Goal: Find specific page/section: Find specific page/section

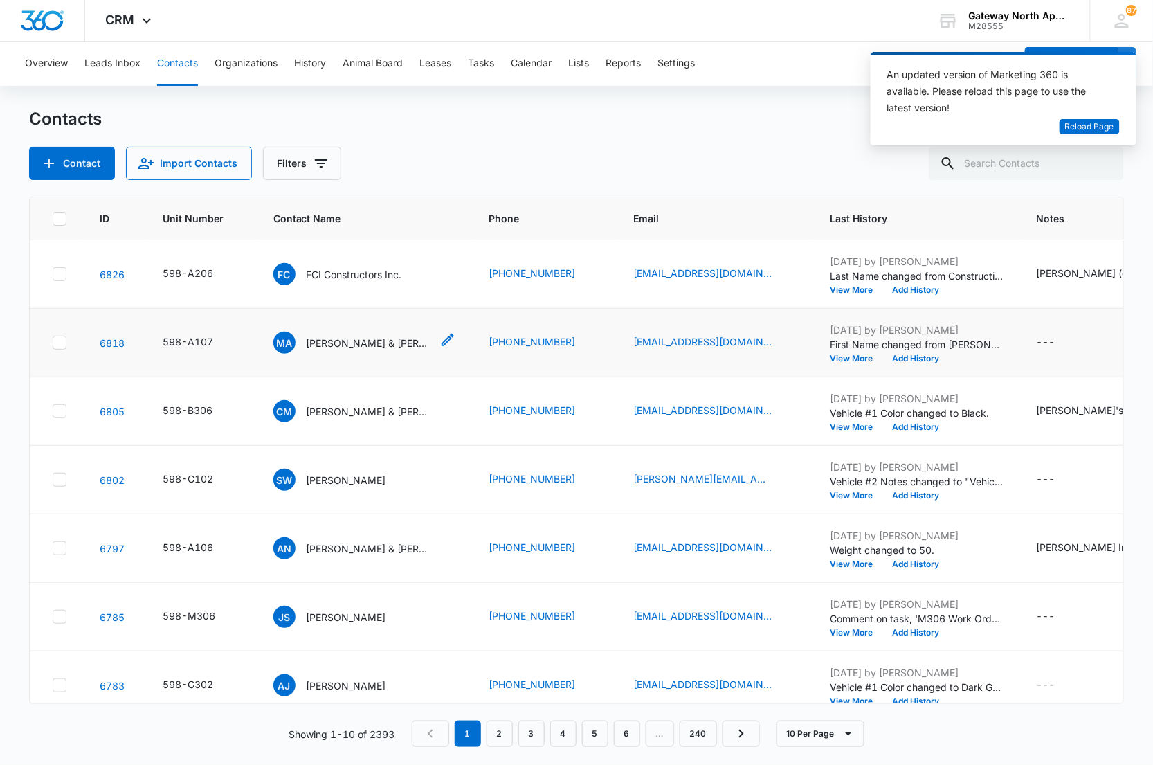
click at [354, 340] on p "[PERSON_NAME] & [PERSON_NAME]" at bounding box center [369, 343] width 125 height 15
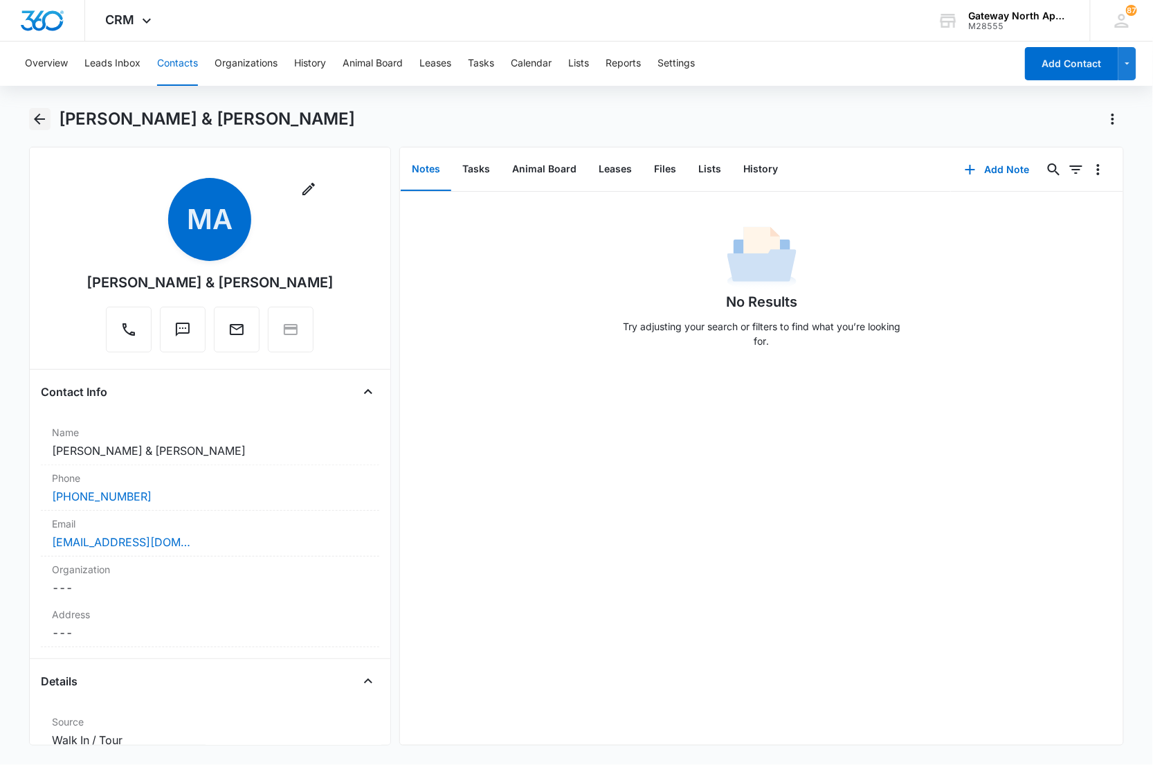
click at [30, 115] on button "Back" at bounding box center [39, 119] width 21 height 22
